Goal: Task Accomplishment & Management: Manage account settings

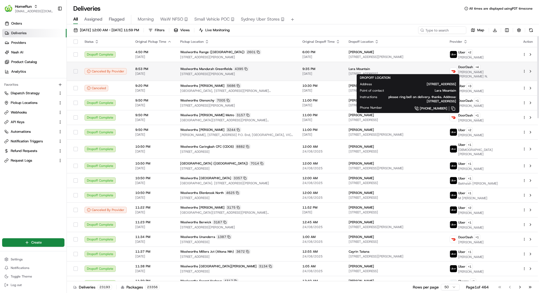
click at [403, 72] on span "7 Wanbi Pl, Greenfields, WA 6210, AU" at bounding box center [395, 74] width 93 height 4
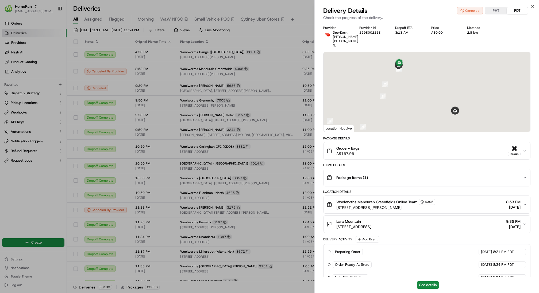
click at [319, 100] on div "Provider DoorDash Syed Muhammad Dawood Ali N. Provider Id 2598002223 Dropoff ET…" at bounding box center [427, 232] width 224 height 420
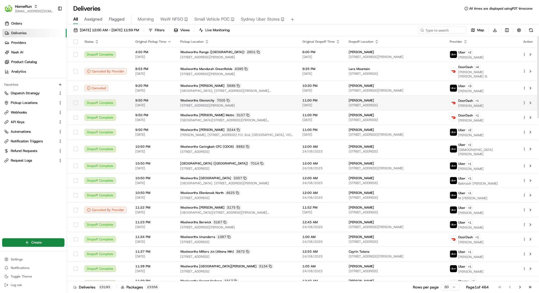
click at [284, 104] on span "2 Cooper Street, Glenorchy, TAS 7010, AU" at bounding box center [237, 106] width 114 height 4
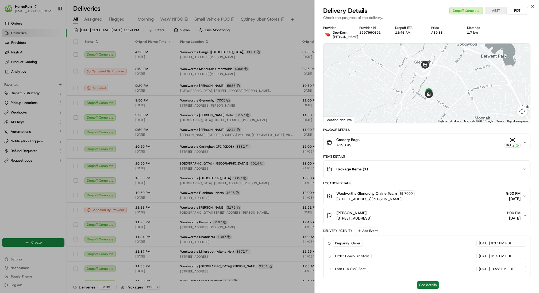
click at [422, 282] on button "See details" at bounding box center [428, 285] width 22 height 7
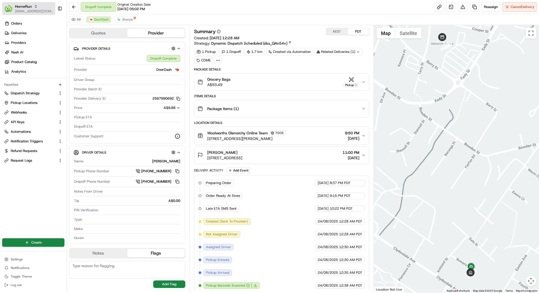
click at [31, 9] on span "[EMAIL_ADDRESS][DOMAIN_NAME]" at bounding box center [34, 11] width 38 height 4
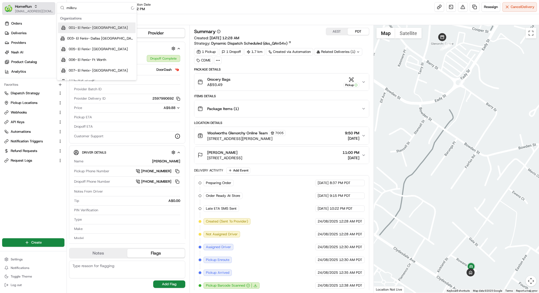
type input "milkrun"
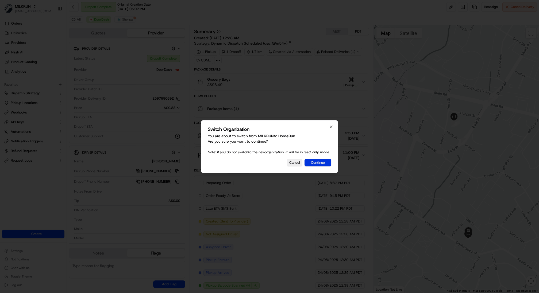
click at [326, 167] on button "Continue" at bounding box center [318, 162] width 27 height 7
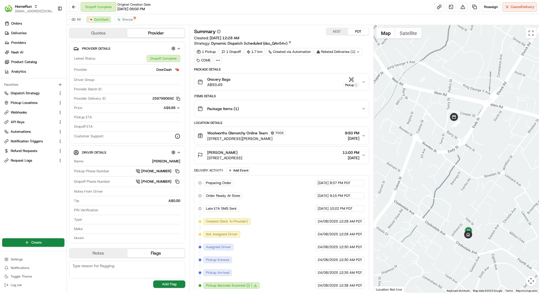
click at [302, 110] on div "Package Items ( 1 )" at bounding box center [280, 109] width 164 height 11
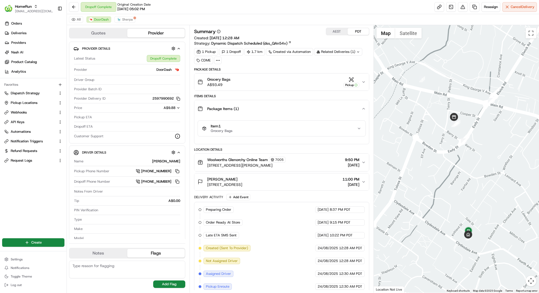
click at [292, 132] on button "Item 1 Grocery Bags" at bounding box center [282, 129] width 168 height 16
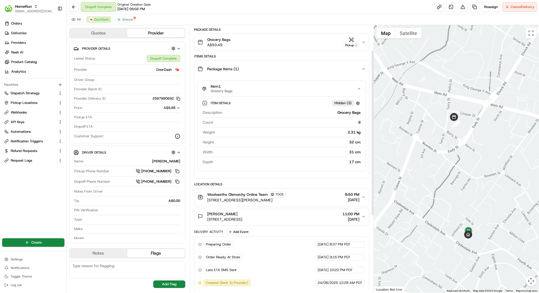
scroll to position [40, 0]
click at [35, 33] on link "Deliveries" at bounding box center [34, 33] width 64 height 9
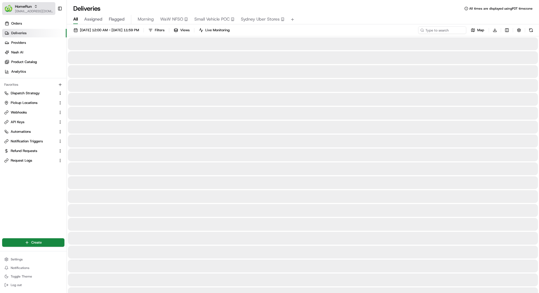
click at [41, 8] on div "HomeRun" at bounding box center [34, 6] width 38 height 5
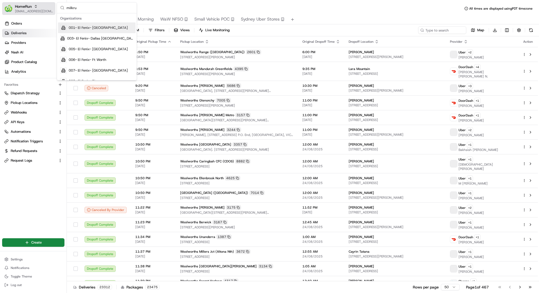
type input "milkrun"
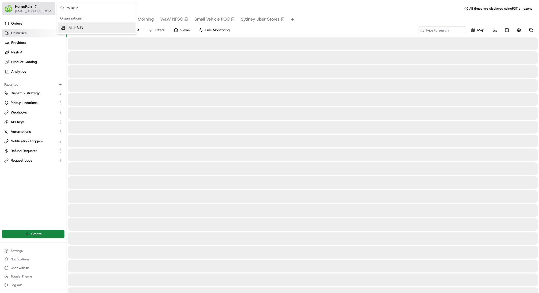
click at [2, 2] on button "HomeRun kareem@usenash.com" at bounding box center [28, 8] width 53 height 13
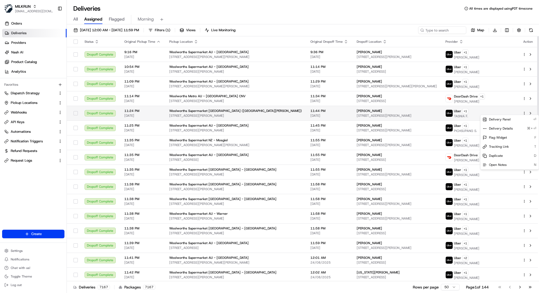
click at [524, 111] on html "MILKRUN kareem@usenash.com Toggle Sidebar Orders Deliveries Providers Nash AI P…" at bounding box center [269, 146] width 539 height 293
click at [514, 128] on div "Delivery Details ⌘+⏎" at bounding box center [510, 128] width 58 height 9
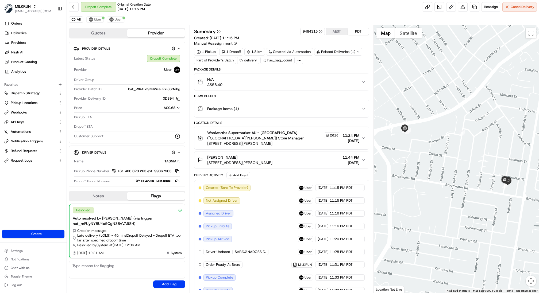
click at [313, 114] on button "Package Items ( 1 )" at bounding box center [281, 108] width 175 height 17
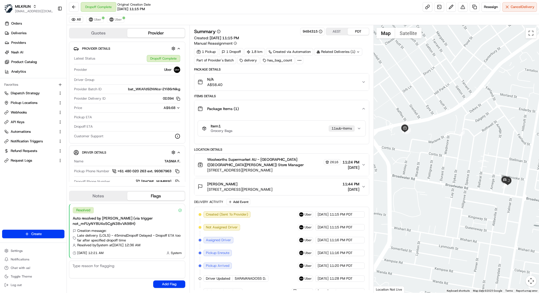
click at [301, 137] on div "Item 1 Grocery Bags 11 sub-item s" at bounding box center [281, 128] width 175 height 22
click at [301, 125] on div "Item 1 Grocery Bags 11 sub-item s" at bounding box center [279, 128] width 155 height 9
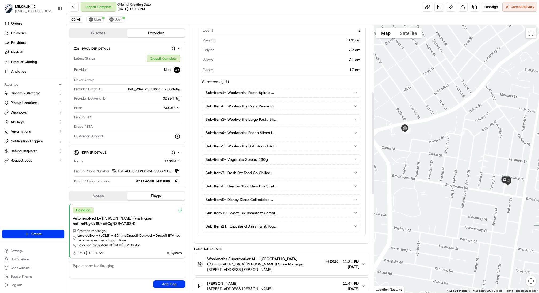
scroll to position [425, 0]
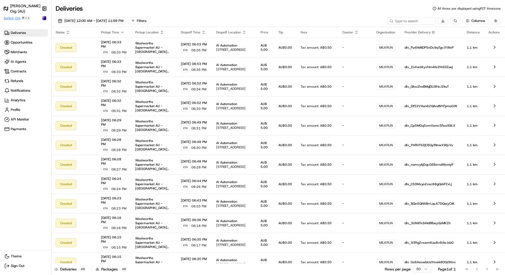
click at [17, 17] on span "Switch Org" at bounding box center [12, 18] width 17 height 4
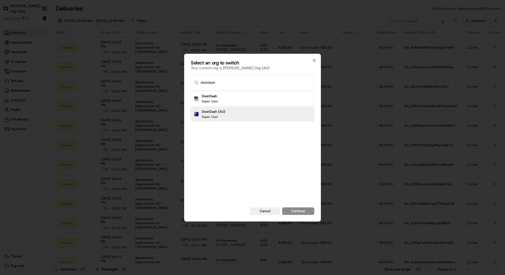
type input "doordash"
click at [282, 208] on button "Continue" at bounding box center [298, 211] width 32 height 7
